Goal: Transaction & Acquisition: Download file/media

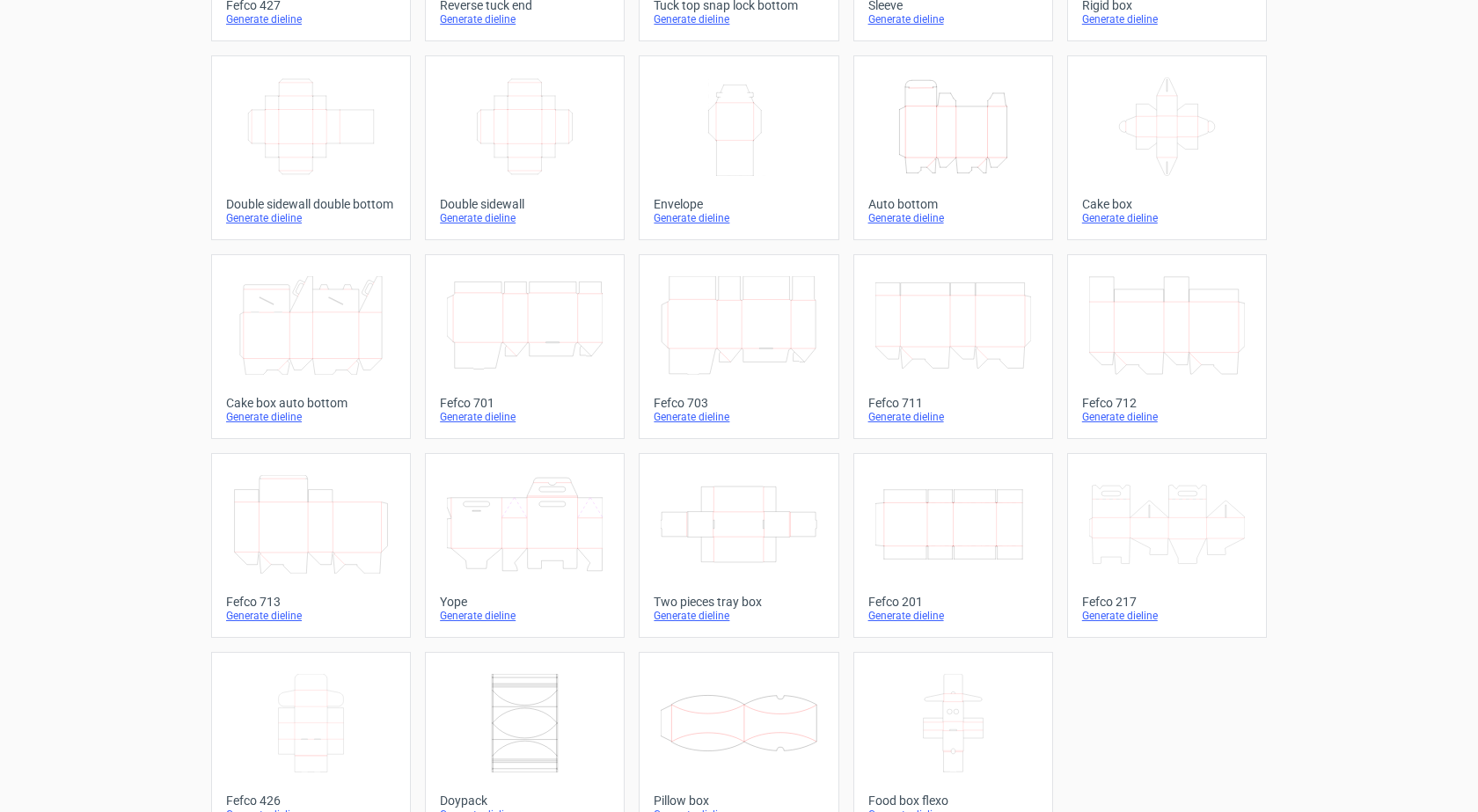
scroll to position [264, 0]
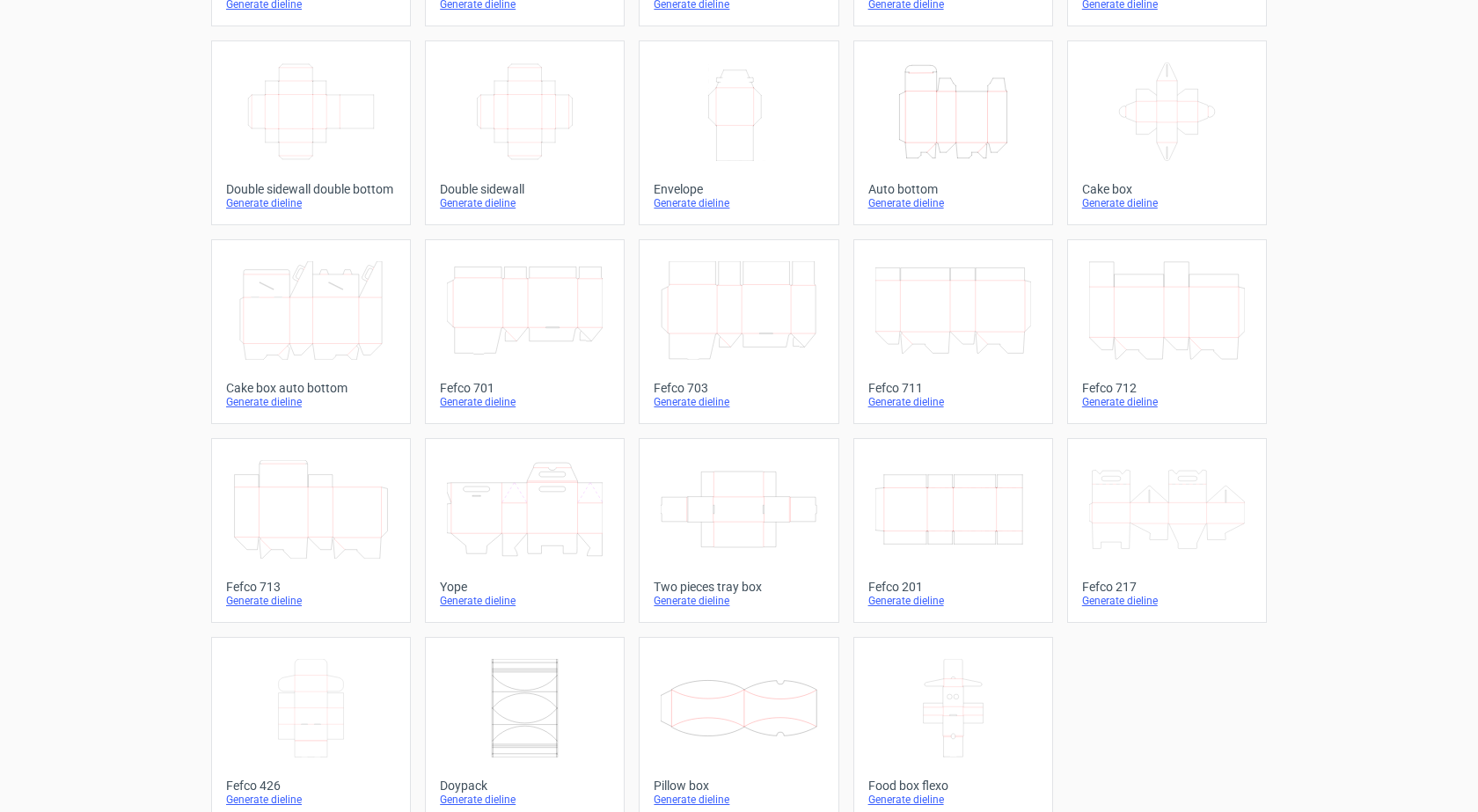
click at [906, 515] on icon "Width Depth Height" at bounding box center [953, 509] width 155 height 98
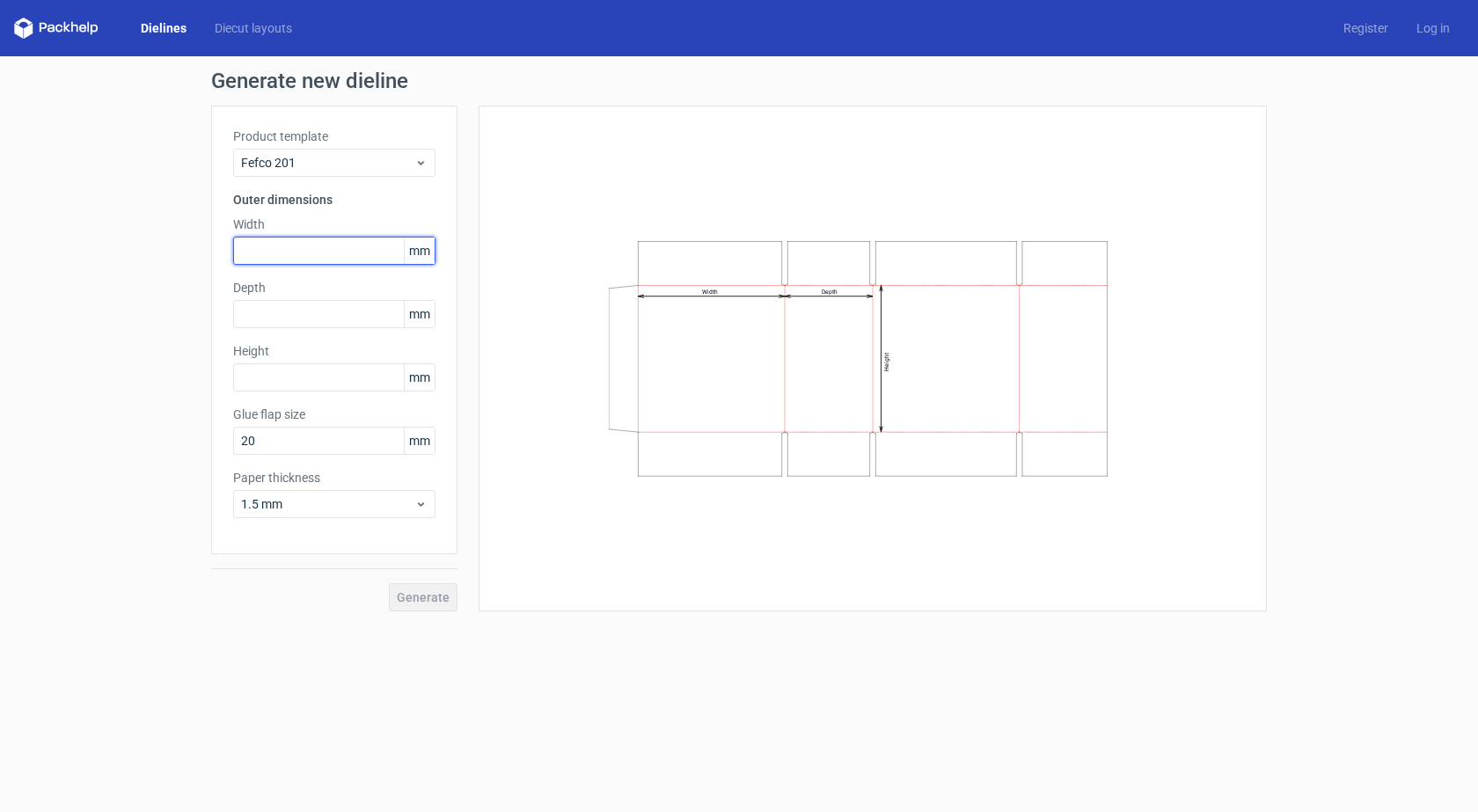
click at [280, 254] on input "text" at bounding box center [335, 251] width 202 height 29
type input "55"
click at [256, 318] on input "text" at bounding box center [335, 315] width 202 height 29
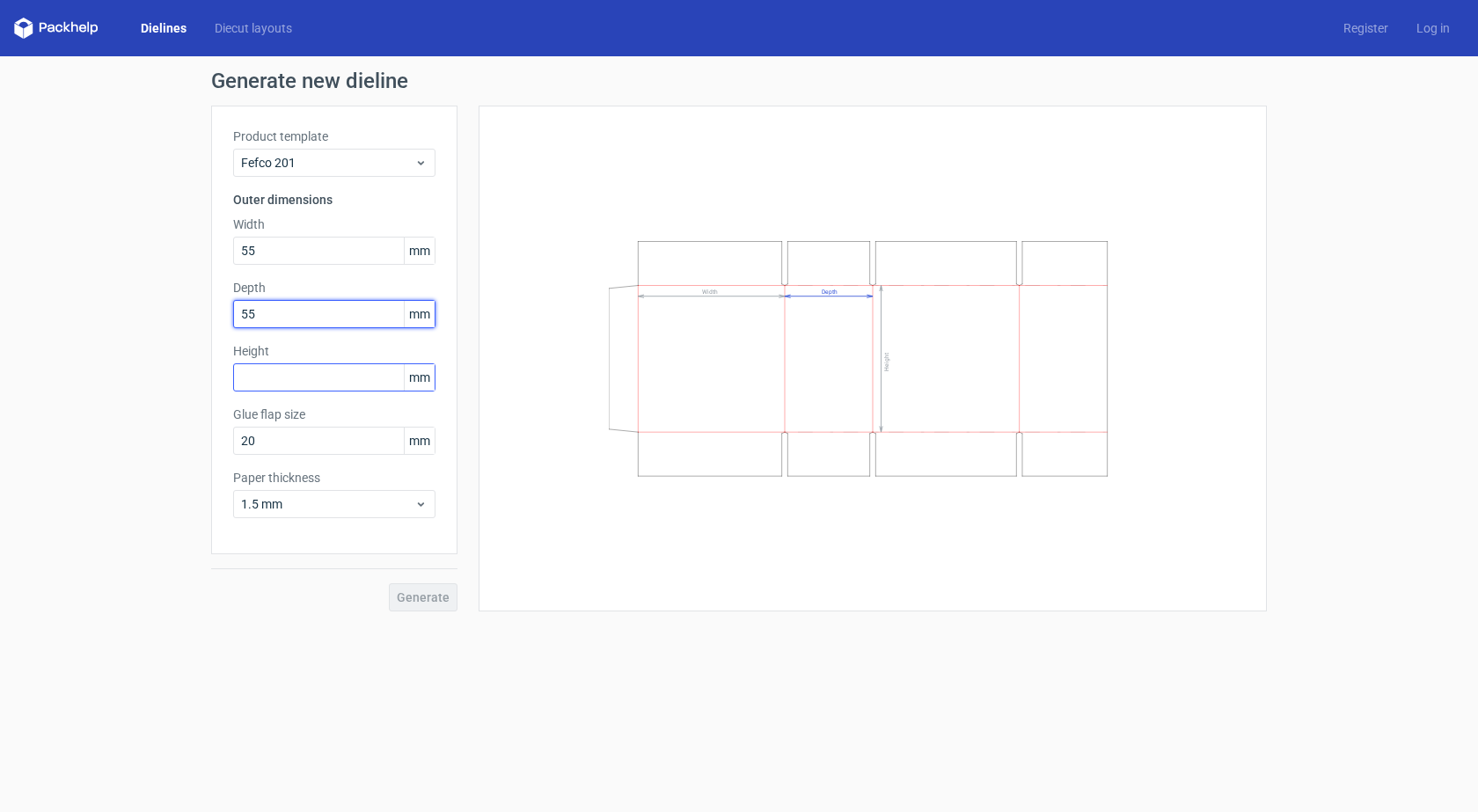
type input "55"
click at [270, 377] on input "text" at bounding box center [335, 377] width 202 height 29
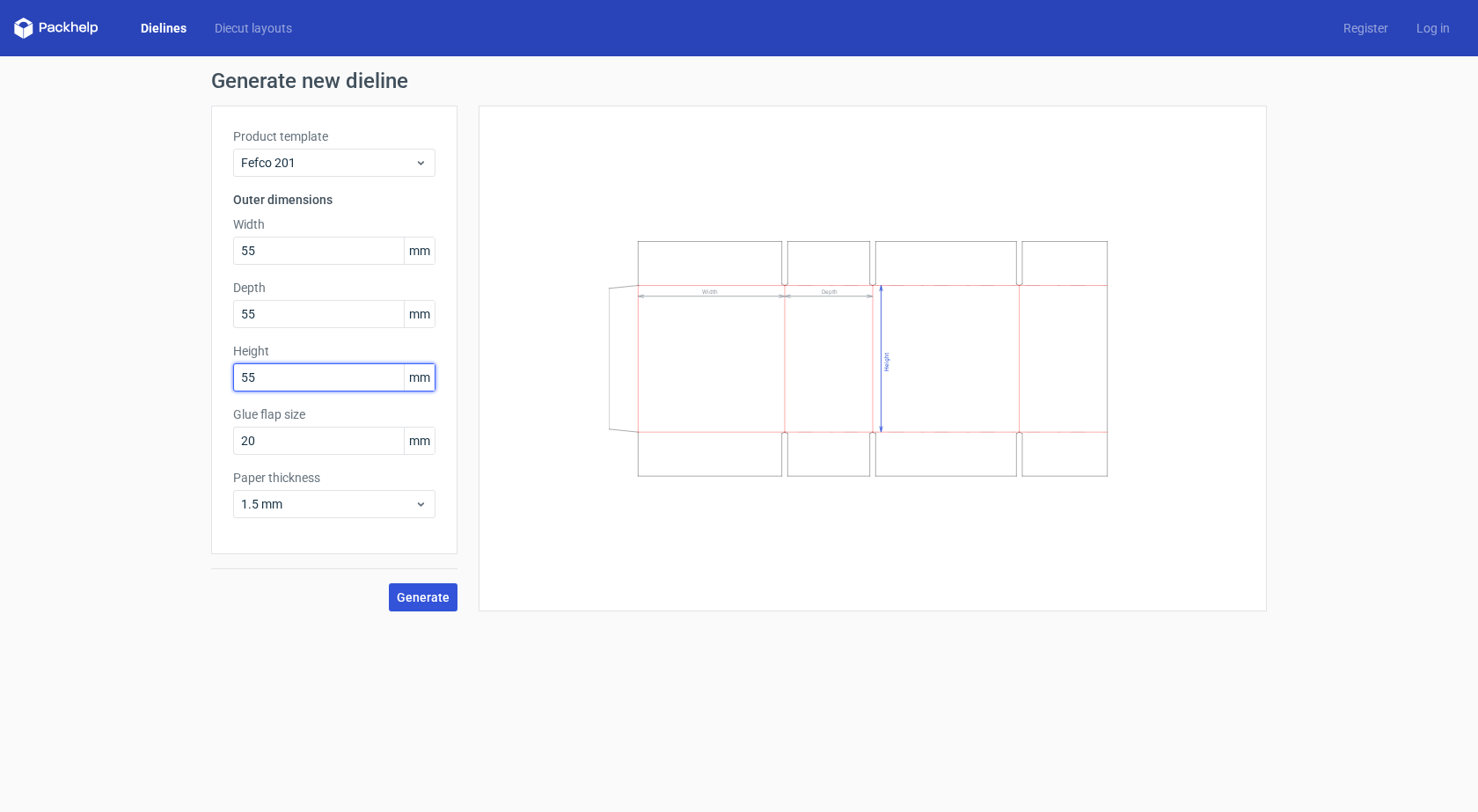
type input "55"
click at [430, 608] on button "Generate" at bounding box center [423, 598] width 69 height 29
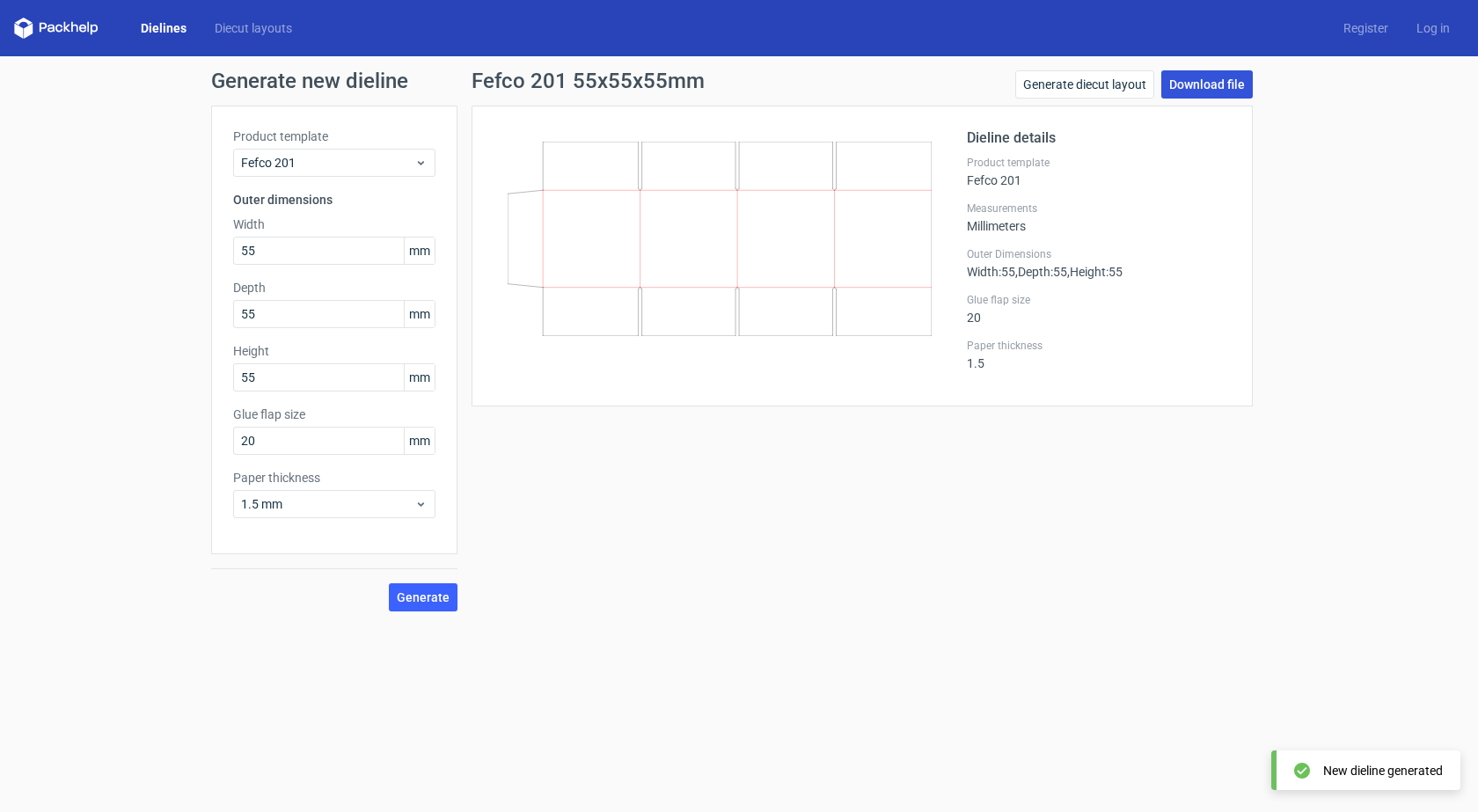
click at [1224, 87] on link "Download file" at bounding box center [1207, 85] width 92 height 29
